Goal: Information Seeking & Learning: Check status

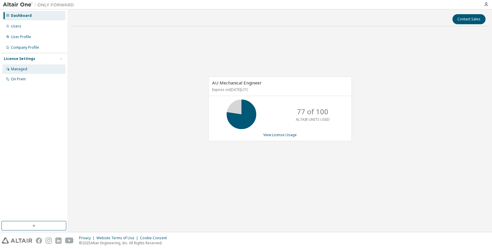
click at [39, 69] on div "Managed" at bounding box center [33, 68] width 63 height 9
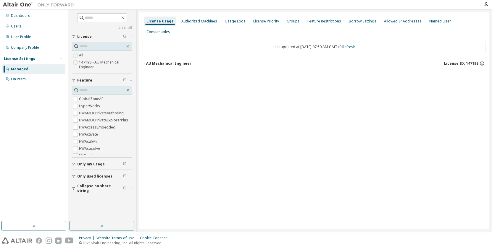
click at [170, 57] on button "AU Mechanical Engineer License ID: 147198" at bounding box center [314, 63] width 343 height 13
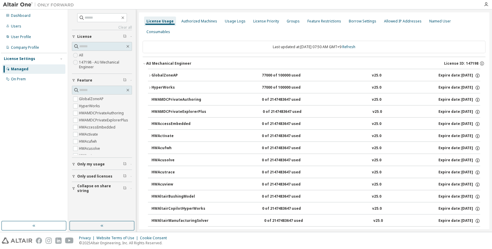
click at [172, 73] on div "GlobalZoneAP" at bounding box center [177, 75] width 53 height 5
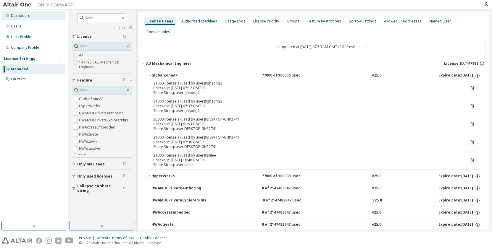
click at [16, 11] on div "Dashboard" at bounding box center [33, 15] width 63 height 9
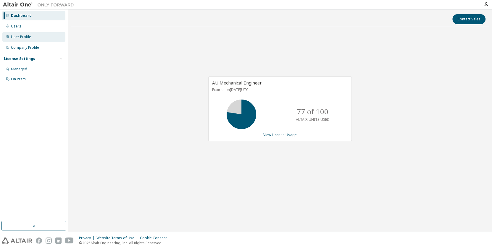
click at [33, 41] on div "User Profile" at bounding box center [33, 36] width 63 height 9
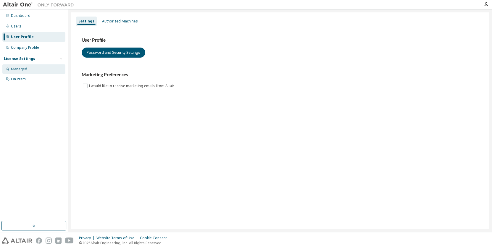
click at [35, 70] on div "Managed" at bounding box center [33, 68] width 63 height 9
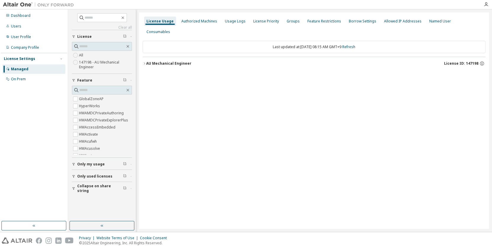
click at [168, 57] on button "AU Mechanical Engineer License ID: 147198" at bounding box center [314, 63] width 343 height 13
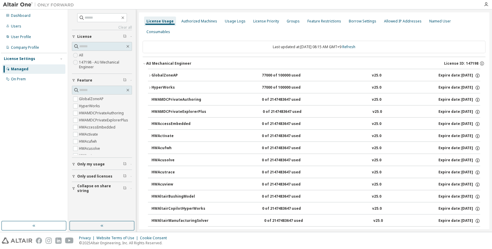
click at [175, 81] on button "HyperWorks 77000 of 100000 used v25.0 Expire date: 2026-07-21" at bounding box center [314, 87] width 332 height 13
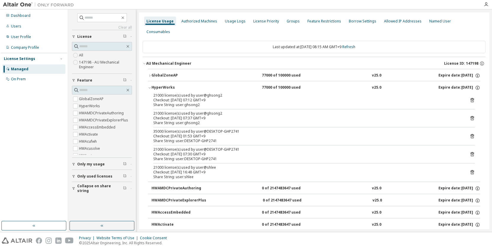
click at [175, 73] on div "GlobalZoneAP" at bounding box center [177, 75] width 53 height 5
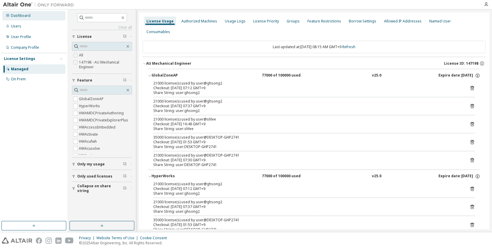
click at [27, 15] on div "Dashboard" at bounding box center [21, 15] width 20 height 5
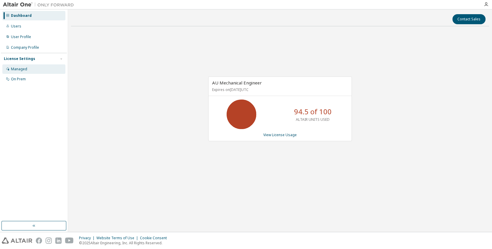
click at [30, 69] on div "Managed" at bounding box center [33, 68] width 63 height 9
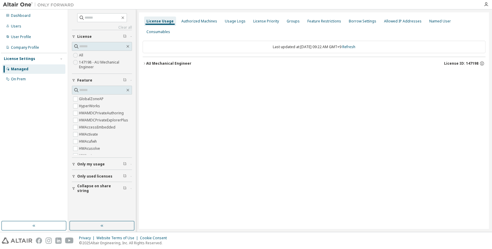
click at [166, 61] on div "AU Mechanical Engineer" at bounding box center [168, 63] width 45 height 5
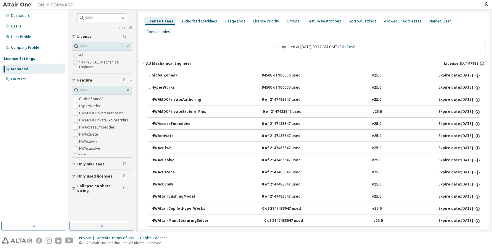
click at [171, 73] on div "GlobalZoneAP" at bounding box center [177, 75] width 53 height 5
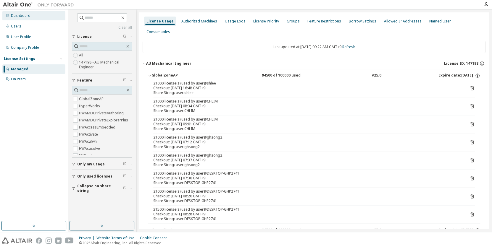
click at [19, 16] on div "Dashboard" at bounding box center [21, 15] width 20 height 5
